Goal: Task Accomplishment & Management: Use online tool/utility

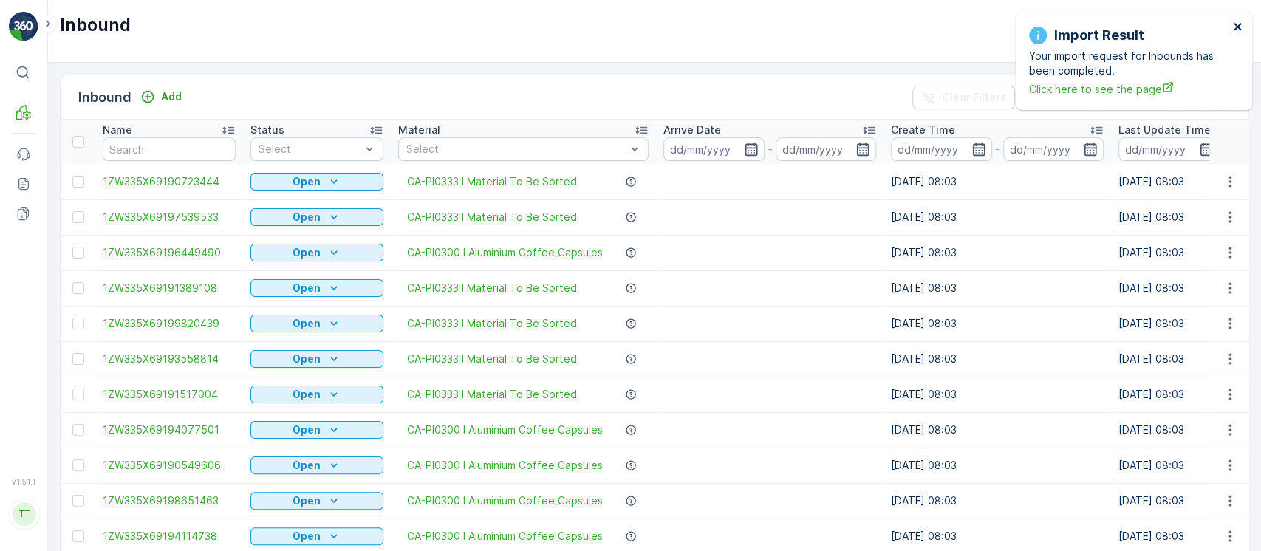
click at [1241, 32] on icon "close" at bounding box center [1238, 27] width 10 height 12
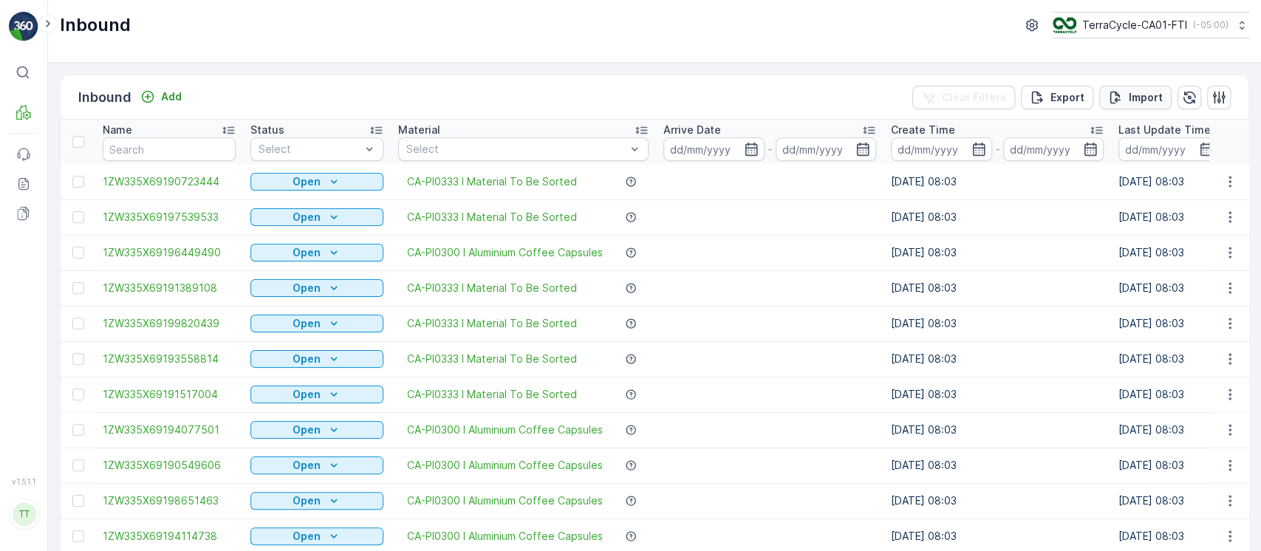
click at [1138, 86] on button "Import" at bounding box center [1135, 98] width 72 height 24
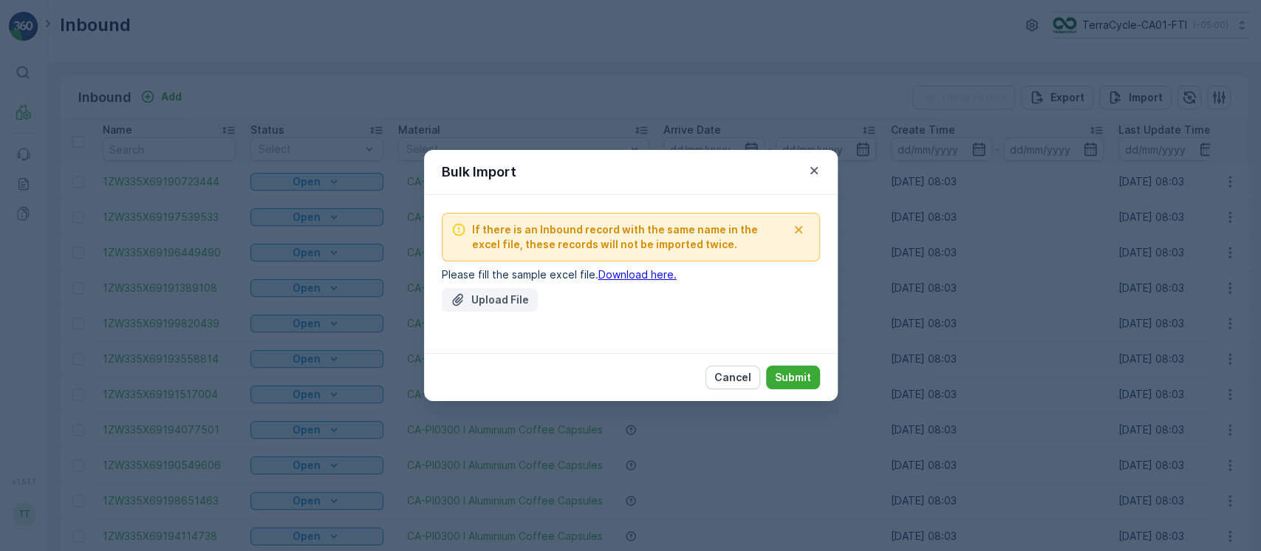
click at [504, 292] on p "Upload File" at bounding box center [500, 299] width 58 height 15
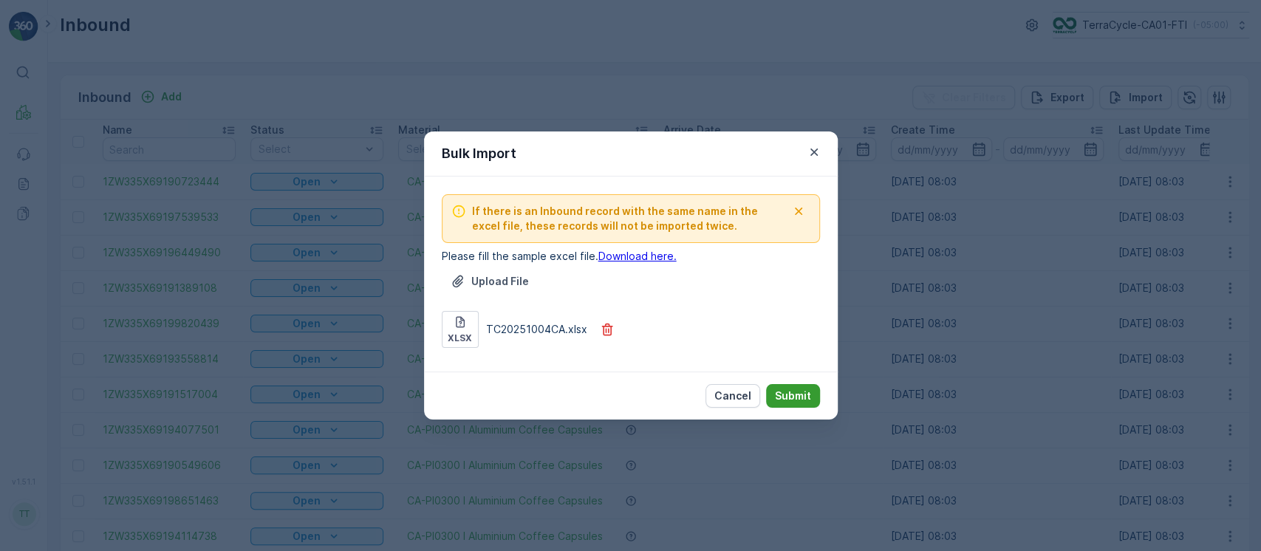
click at [795, 393] on p "Submit" at bounding box center [793, 395] width 36 height 15
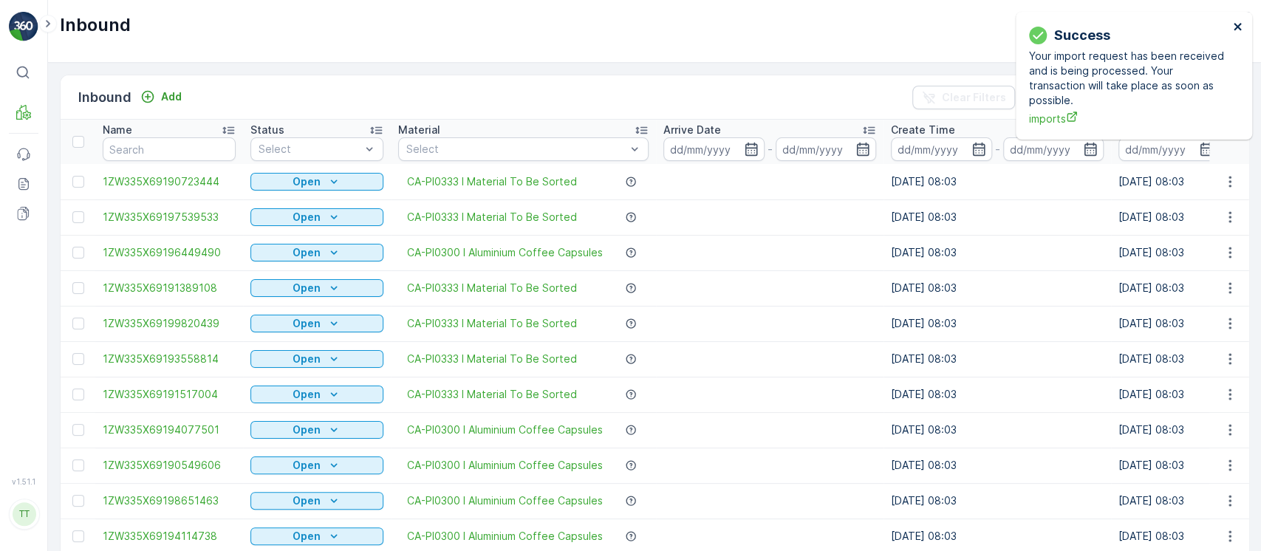
click at [1233, 32] on button "close" at bounding box center [1238, 28] width 10 height 14
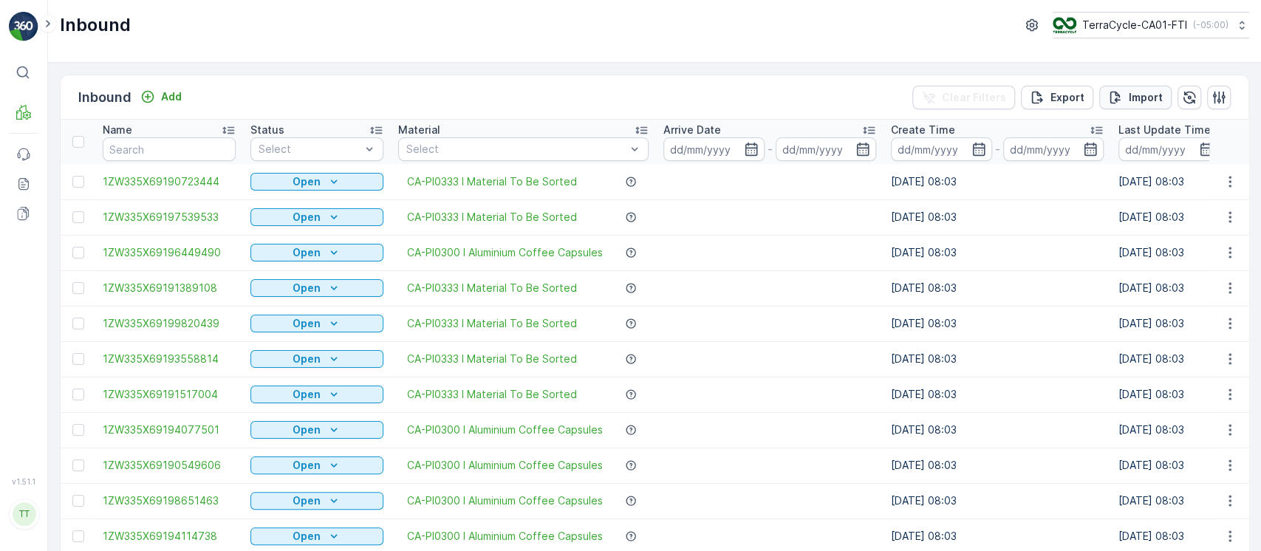
click at [1137, 100] on p "Import" at bounding box center [1145, 97] width 34 height 15
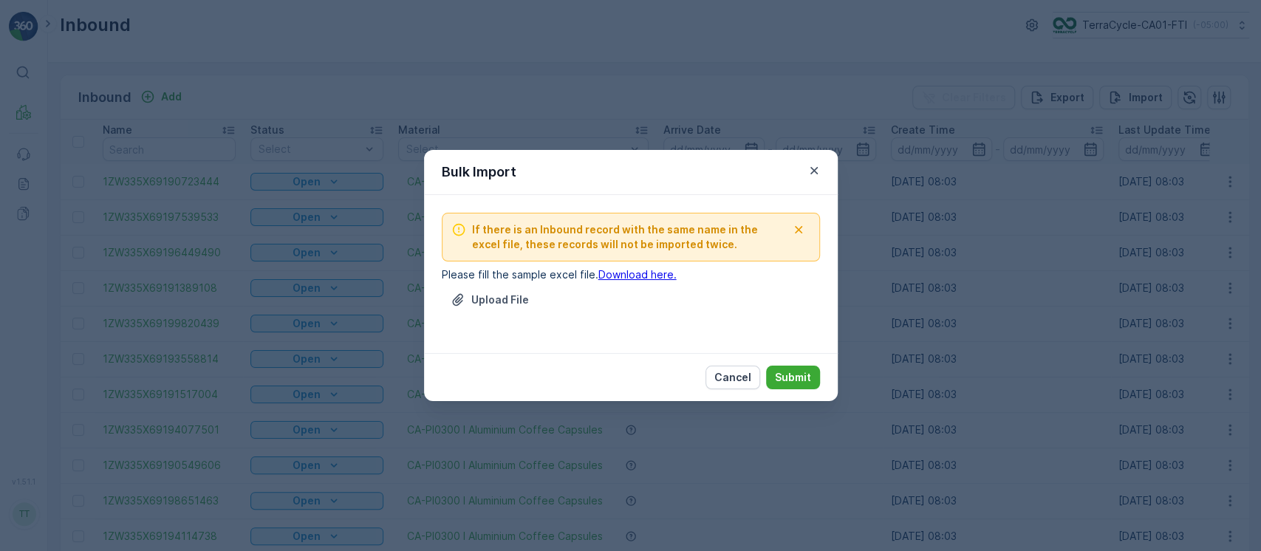
click at [481, 315] on div "Upload File" at bounding box center [631, 308] width 378 height 41
click at [512, 297] on p "Upload File" at bounding box center [500, 299] width 58 height 15
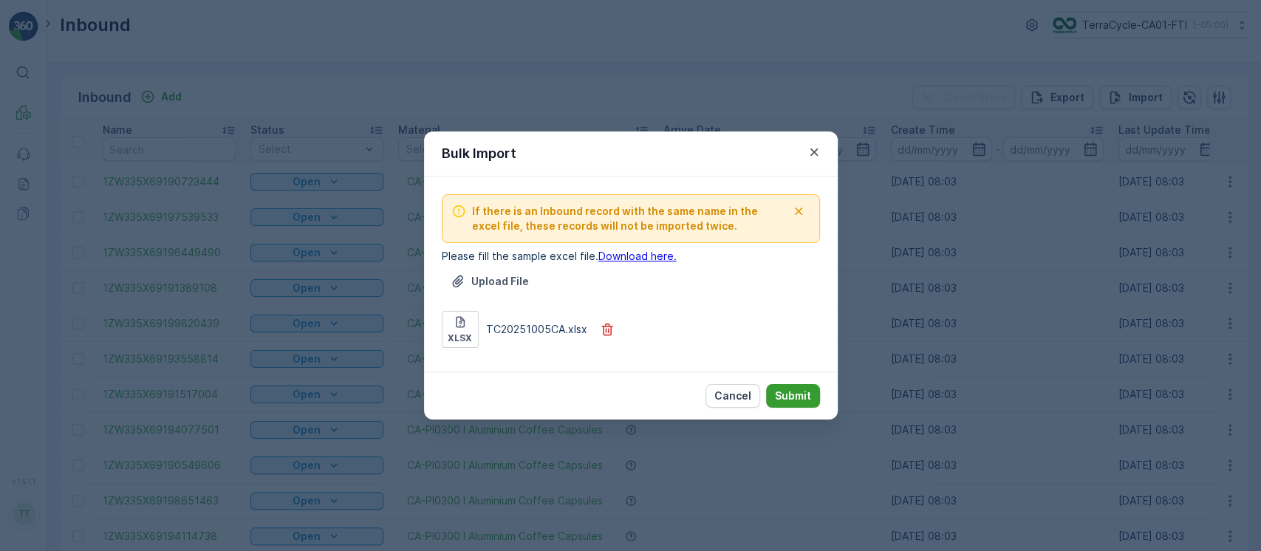
click at [798, 395] on p "Submit" at bounding box center [793, 395] width 36 height 15
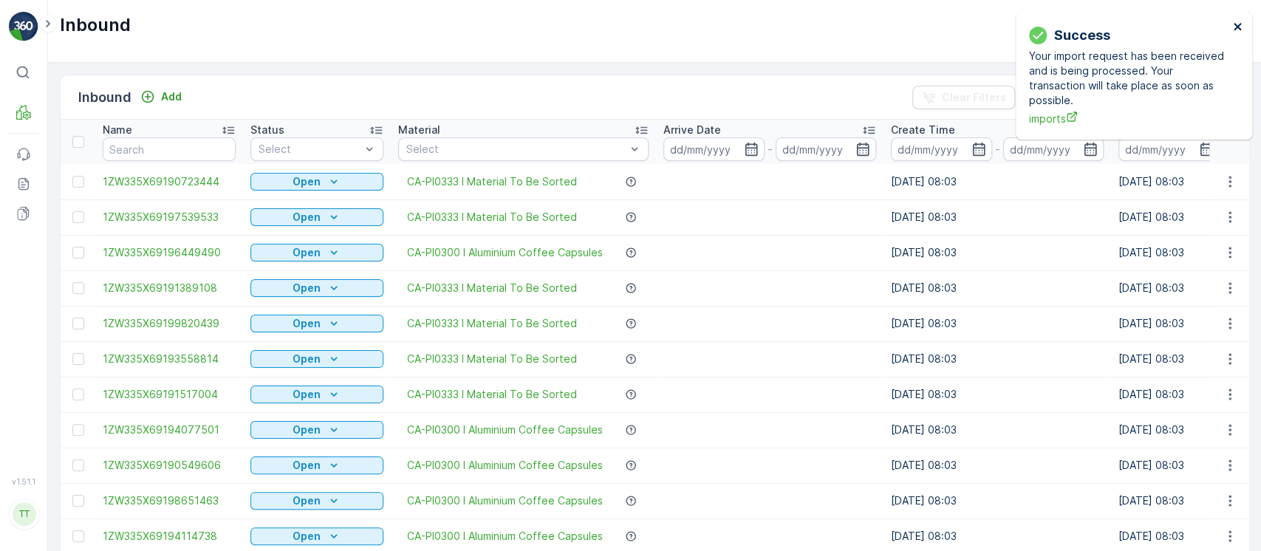
click at [1235, 27] on icon "close" at bounding box center [1236, 26] width 7 height 7
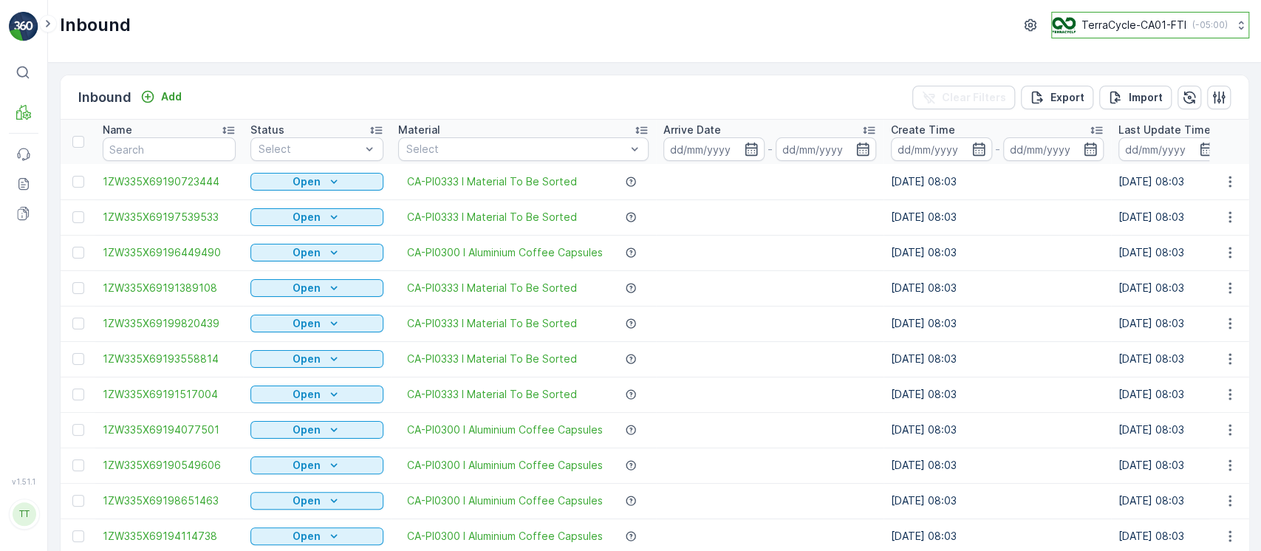
click at [1148, 27] on p "TerraCycle-CA01-FTI" at bounding box center [1133, 25] width 105 height 15
type input "8"
click at [1139, 82] on div "TerraCycle-US08-Aurora America/Chicago (-05:00)" at bounding box center [1156, 96] width 202 height 32
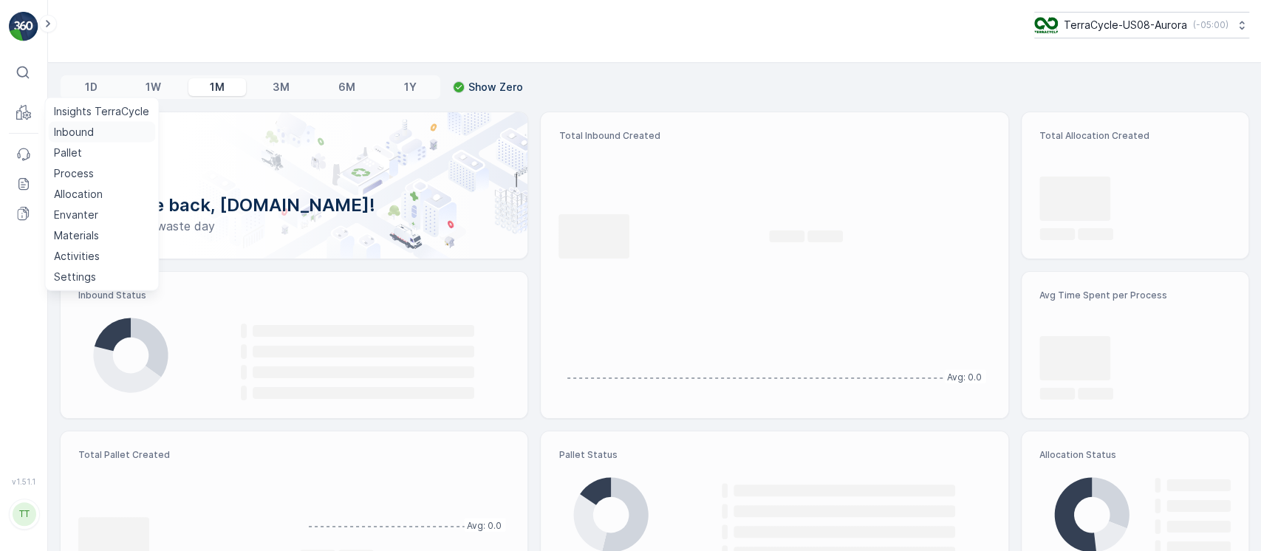
click at [58, 128] on p "Inbound" at bounding box center [74, 132] width 40 height 15
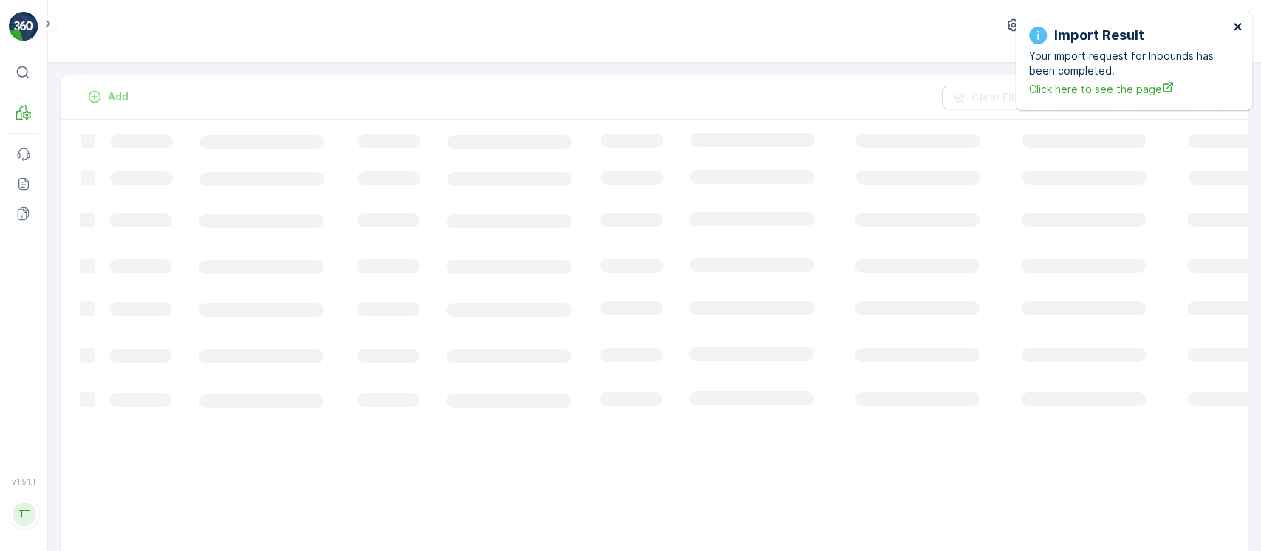
click at [1235, 27] on icon "close" at bounding box center [1236, 26] width 7 height 7
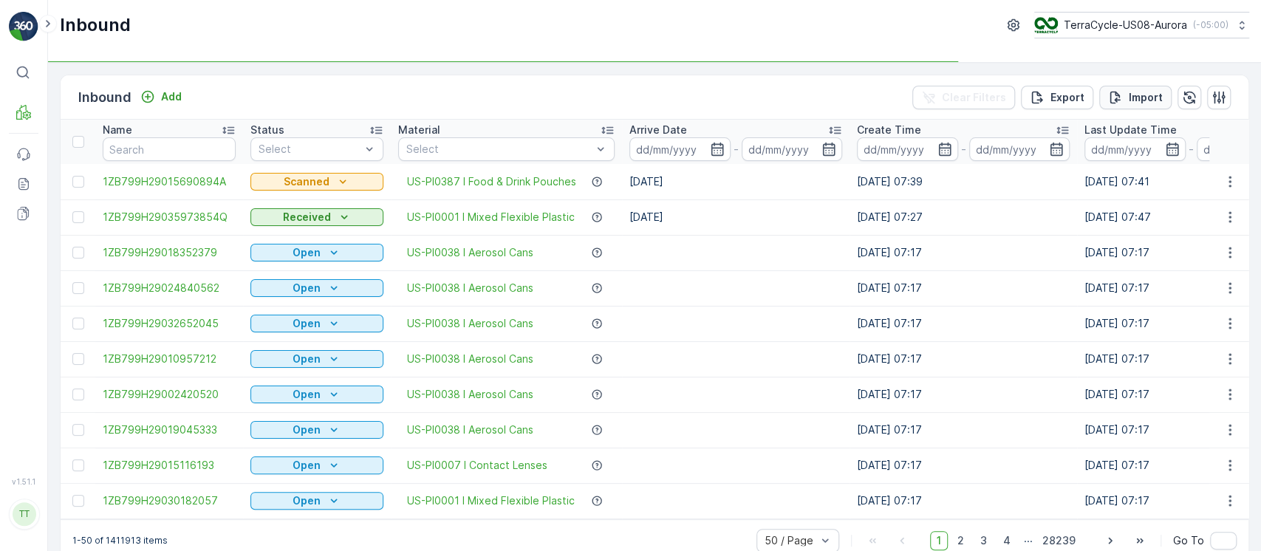
click at [1139, 95] on p "Import" at bounding box center [1145, 97] width 34 height 15
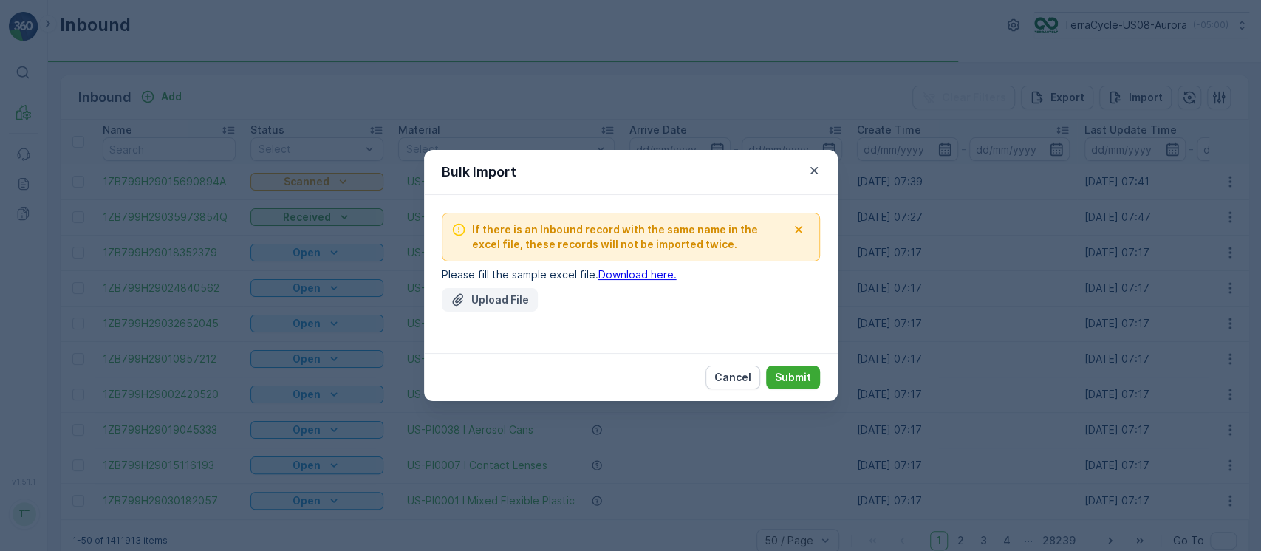
click at [501, 294] on p "Upload File" at bounding box center [500, 299] width 58 height 15
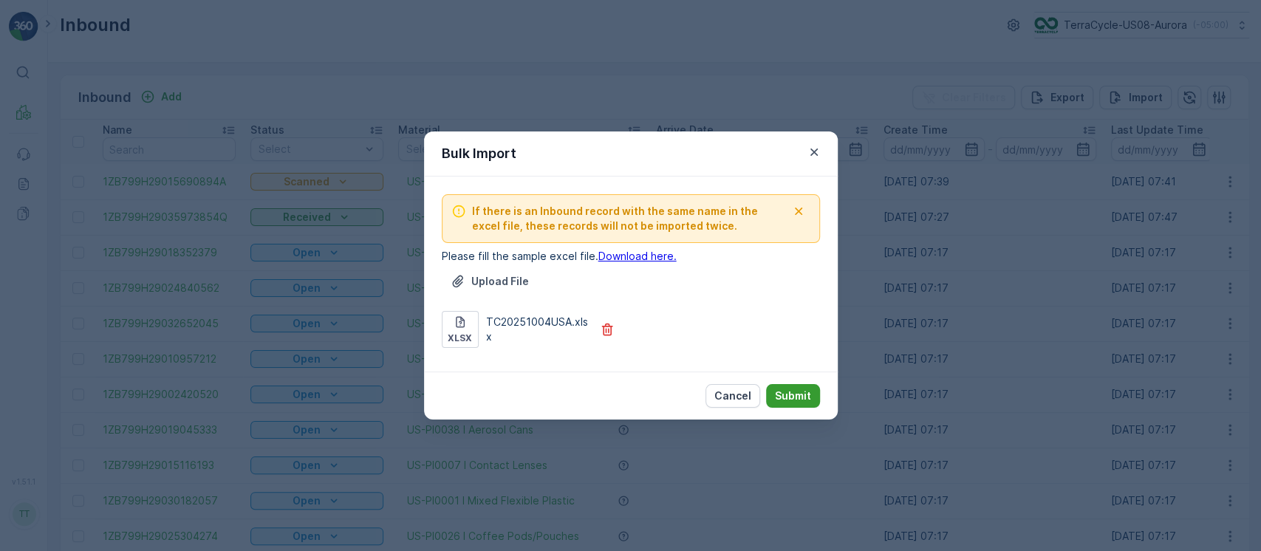
click at [786, 395] on p "Submit" at bounding box center [793, 395] width 36 height 15
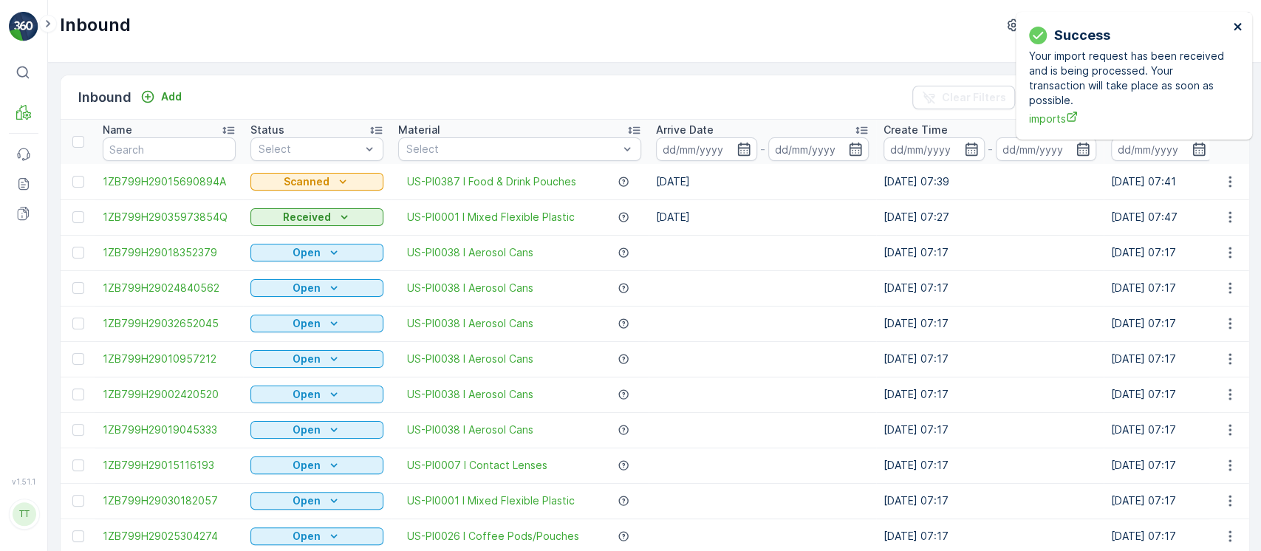
click at [1239, 25] on icon "close" at bounding box center [1236, 26] width 7 height 7
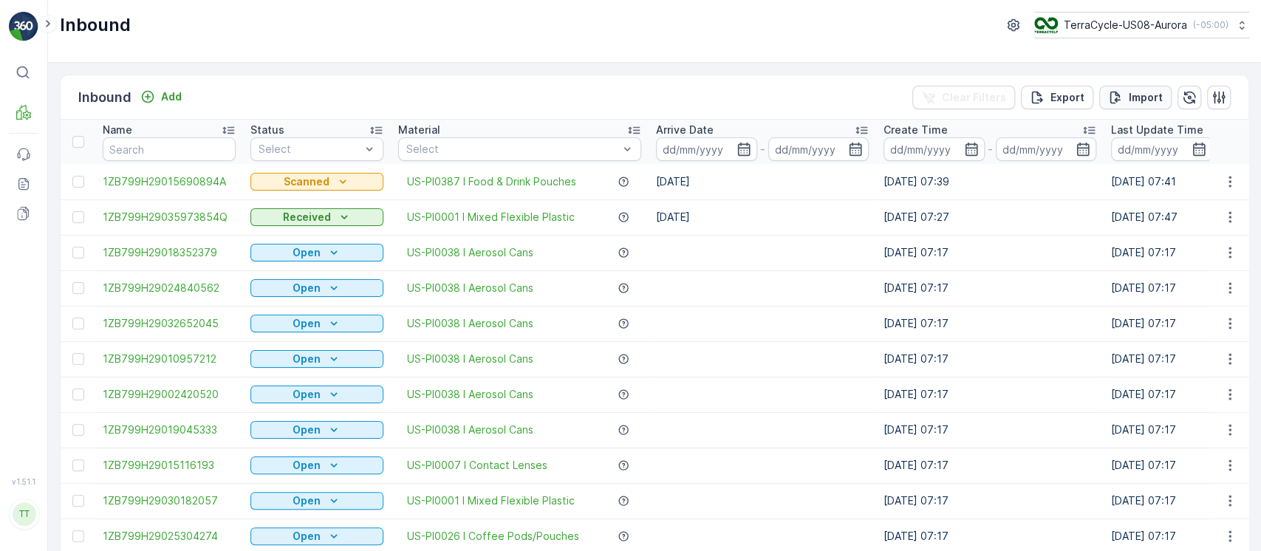
click at [1136, 95] on p "Import" at bounding box center [1145, 97] width 34 height 15
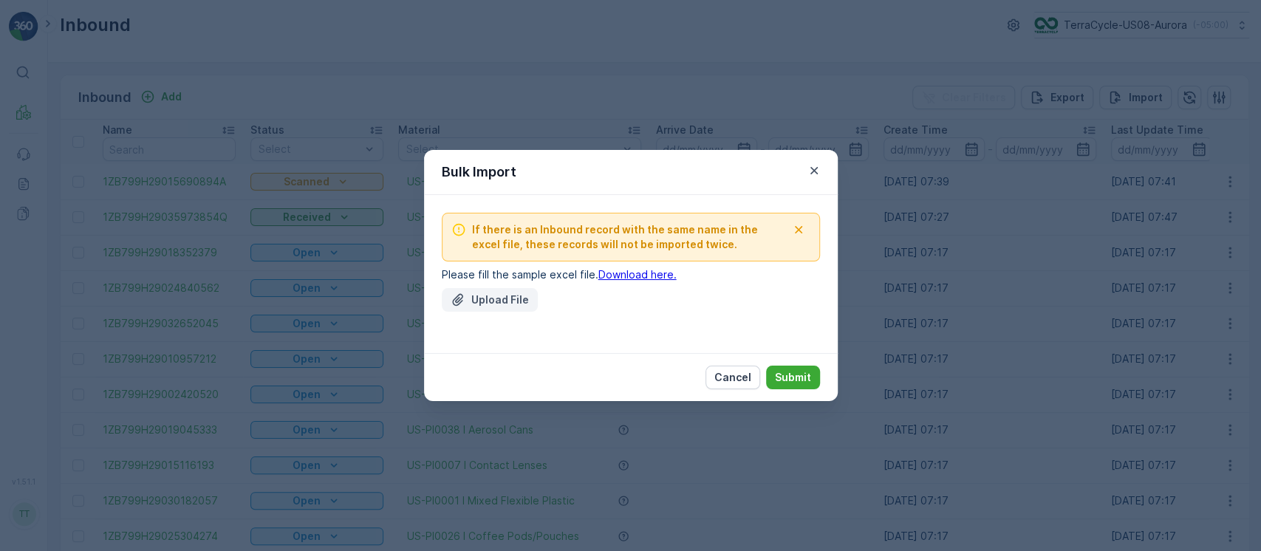
click at [520, 292] on p "Upload File" at bounding box center [500, 299] width 58 height 15
click at [733, 380] on p "Cancel" at bounding box center [732, 377] width 37 height 15
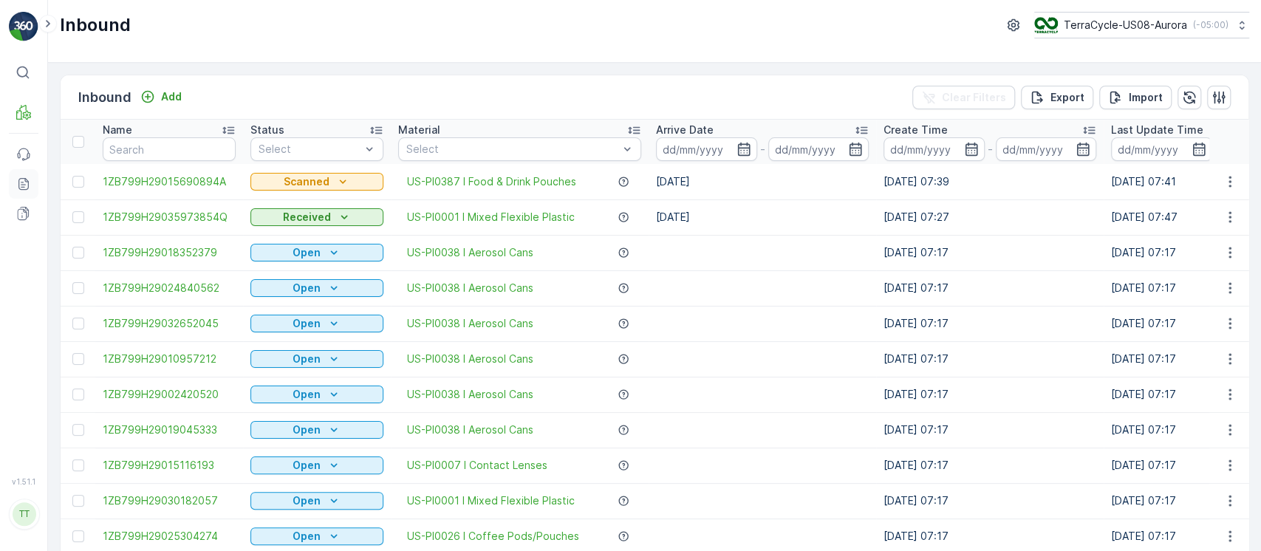
click at [30, 183] on icon at bounding box center [23, 183] width 15 height 15
click at [1192, 105] on button "button" at bounding box center [1189, 98] width 24 height 24
click at [210, 151] on input "text" at bounding box center [169, 149] width 133 height 24
paste input "9632013760205387453700791970632810"
type input "9632013760205387453700791970632810"
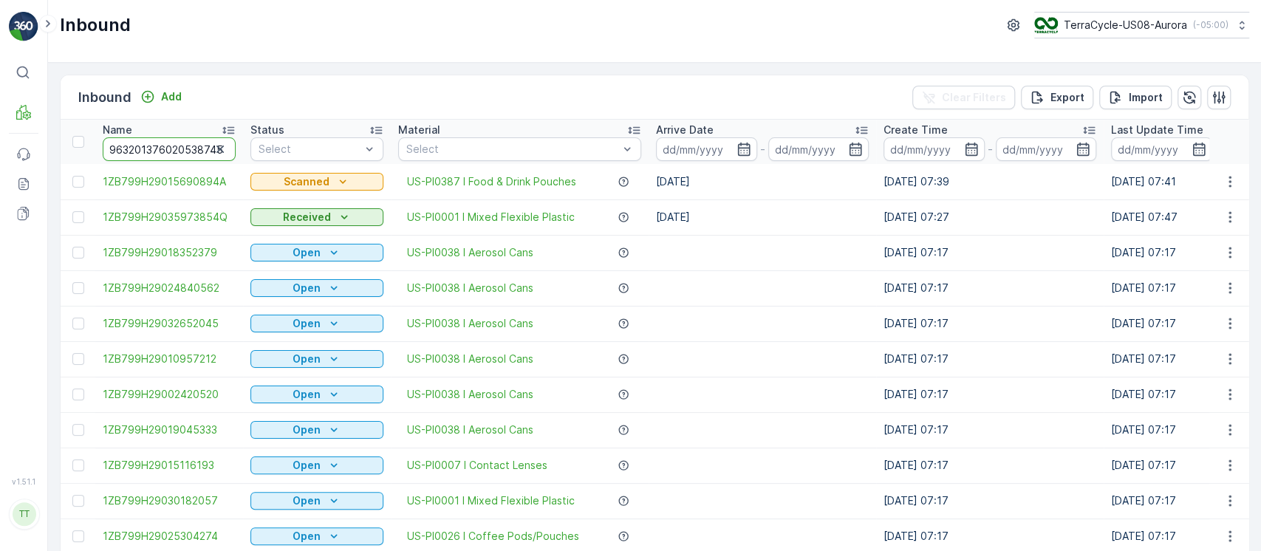
scroll to position [0, 96]
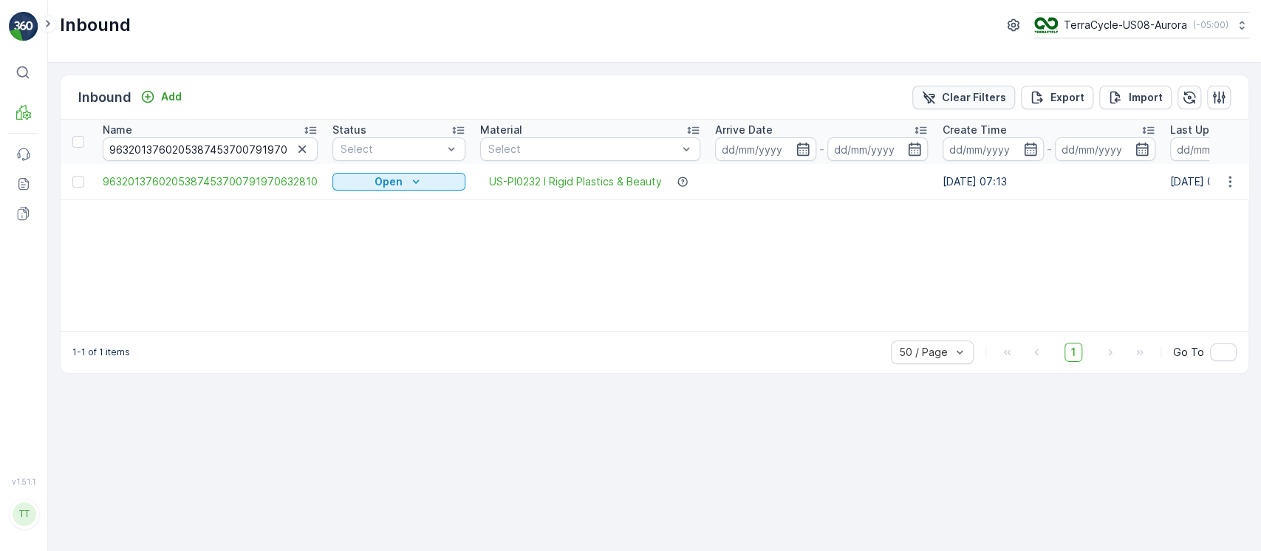
click at [956, 92] on p "Clear Filters" at bounding box center [974, 97] width 64 height 15
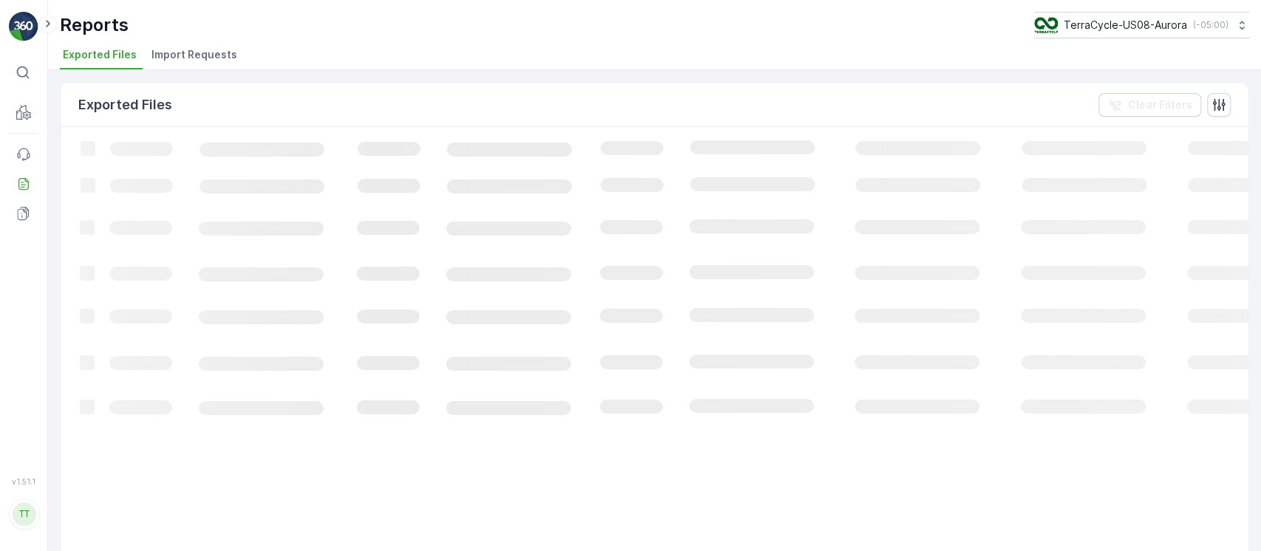
click at [205, 55] on span "Import Requests" at bounding box center [194, 54] width 86 height 15
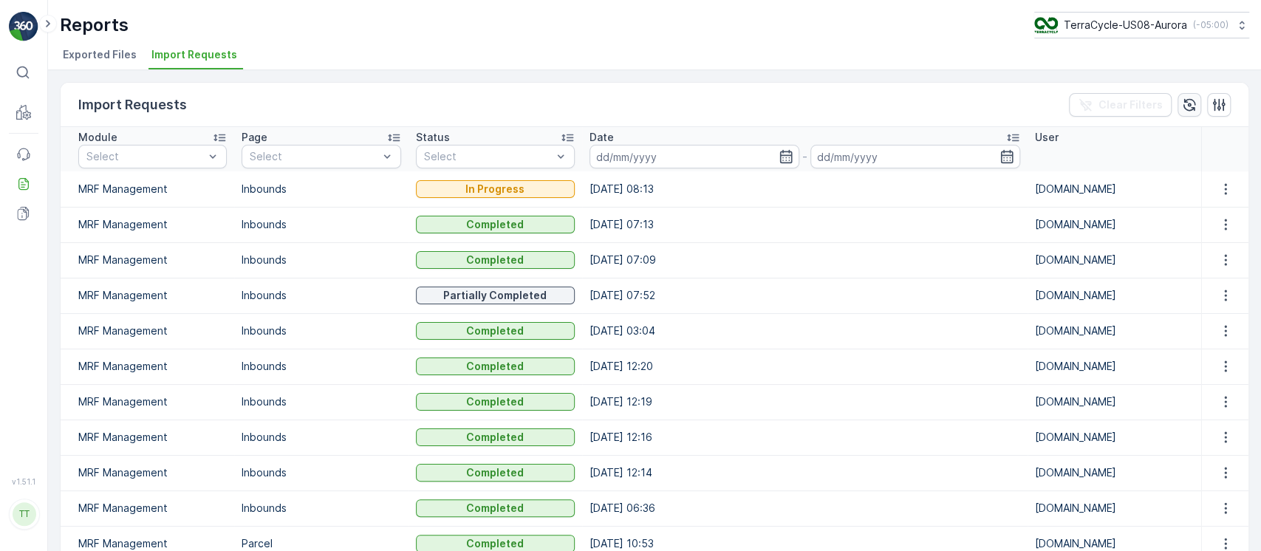
click at [1186, 109] on icon "button" at bounding box center [1189, 104] width 13 height 13
click at [1186, 106] on icon "button" at bounding box center [1189, 104] width 15 height 15
click at [1231, 183] on button "button" at bounding box center [1225, 189] width 27 height 18
click at [1218, 210] on span "See More Details" at bounding box center [1212, 210] width 86 height 15
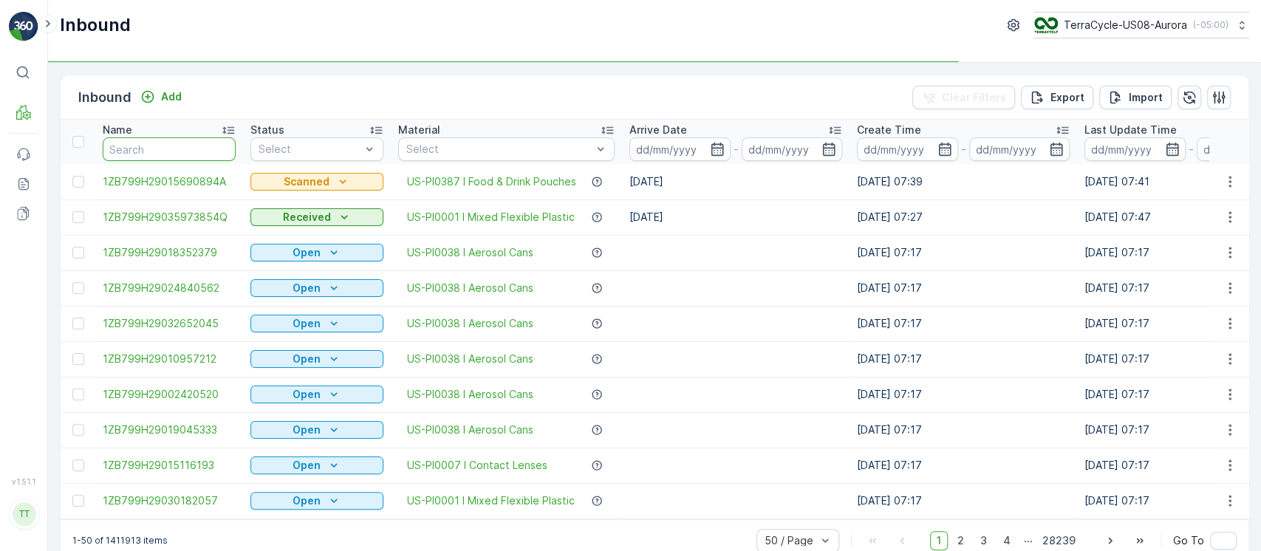
click at [204, 154] on input "text" at bounding box center [169, 149] width 133 height 24
paste input "9632013760205387453700791970632810"
type input "9632013760205387453700791970632810"
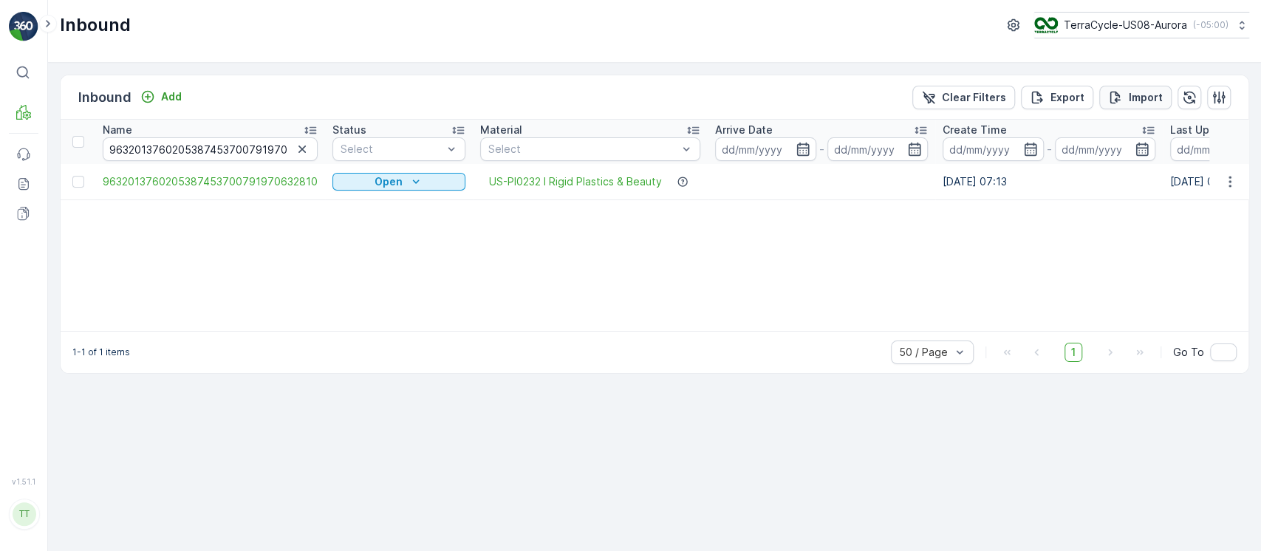
click at [1139, 101] on p "Import" at bounding box center [1145, 97] width 34 height 15
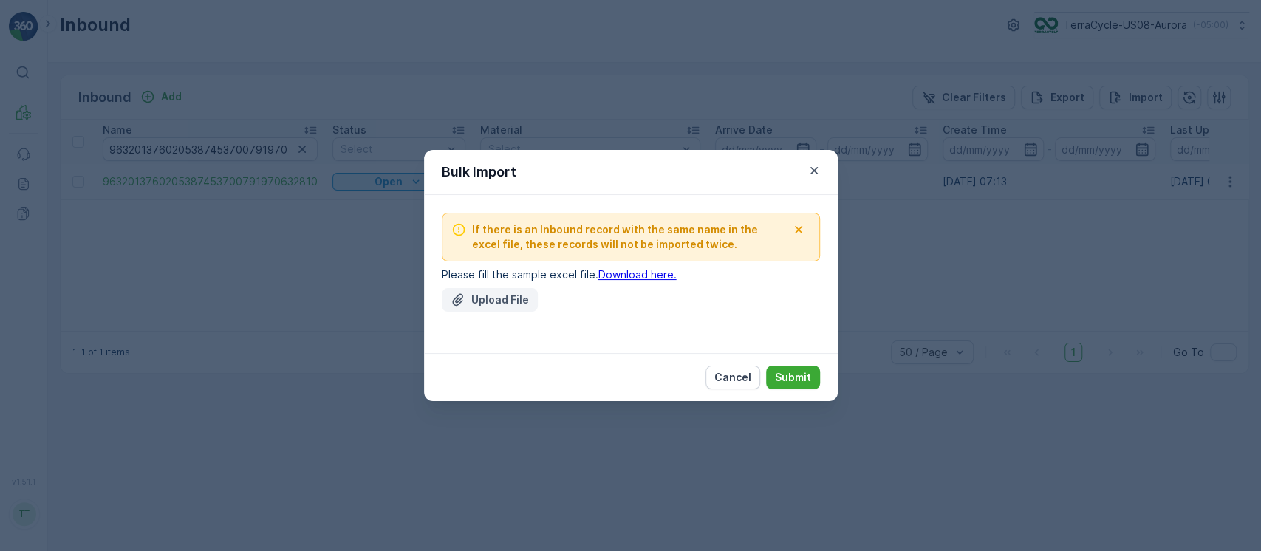
click at [495, 309] on button "Upload File" at bounding box center [490, 300] width 96 height 24
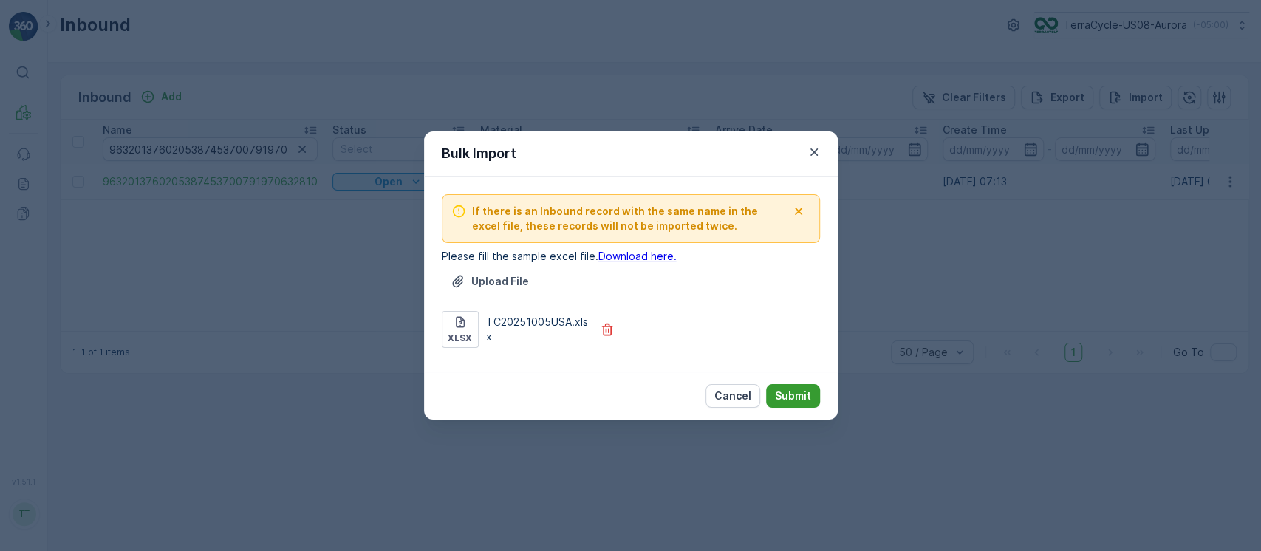
click at [784, 398] on p "Submit" at bounding box center [793, 395] width 36 height 15
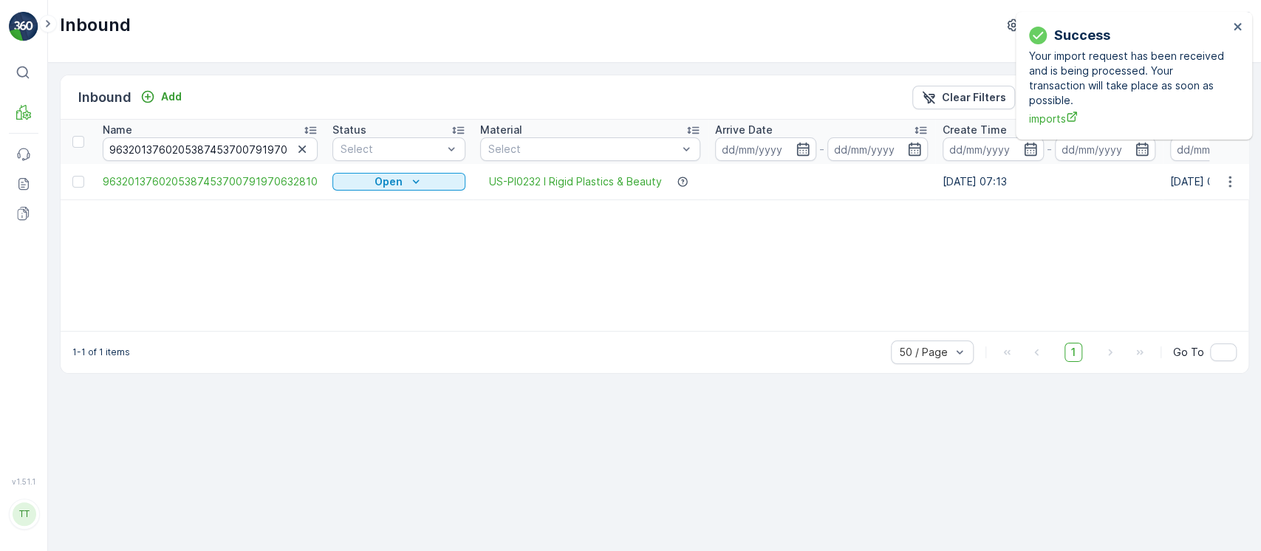
click at [211, 268] on div "Name 9632013760205387453700791970632810 Status Select Material Select Arrive Da…" at bounding box center [654, 225] width 1187 height 211
click at [297, 151] on icon "button" at bounding box center [302, 149] width 15 height 15
paste input "9632013760205387453700791970748292"
type input "9632013760205387453700791970748292"
